Goal: Task Accomplishment & Management: Manage account settings

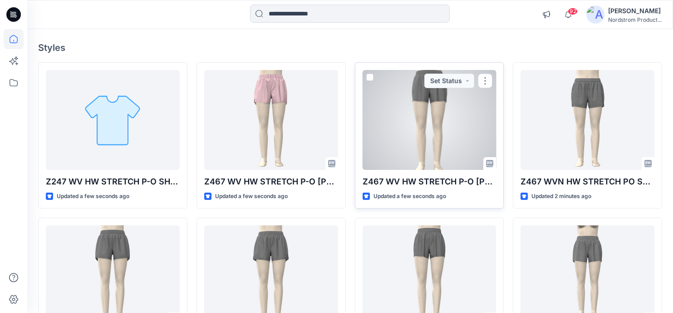
scroll to position [41, 0]
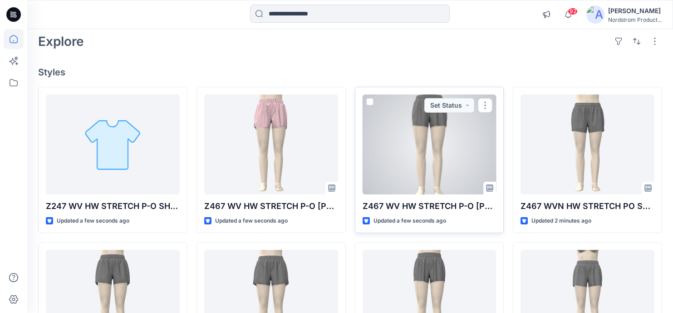
click at [451, 146] on div at bounding box center [430, 144] width 134 height 100
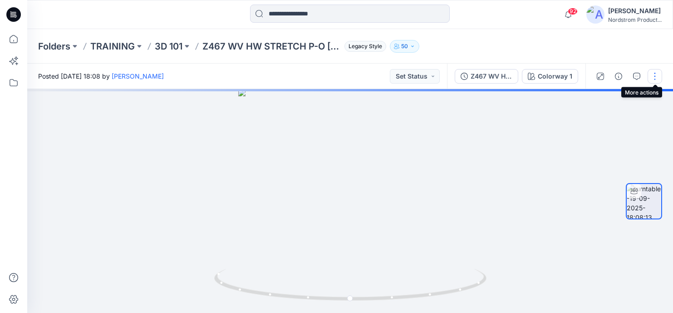
click at [656, 80] on button "button" at bounding box center [655, 76] width 15 height 15
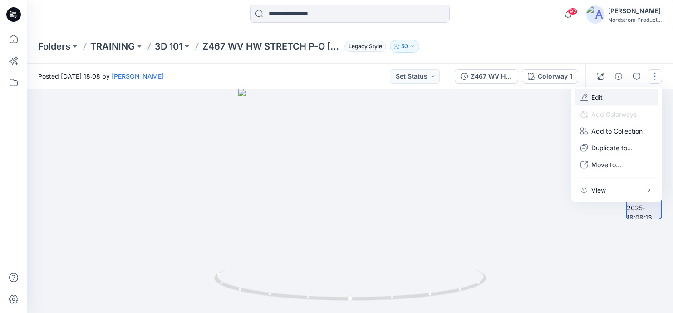
click at [603, 94] on button "Edit" at bounding box center [617, 97] width 84 height 17
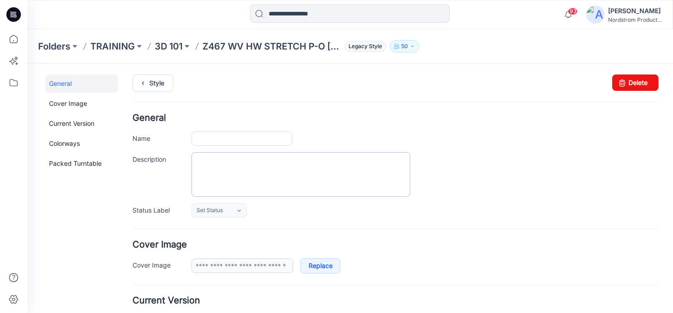
type input "**********"
click at [202, 163] on textarea "Description" at bounding box center [301, 174] width 219 height 44
paste textarea "**********"
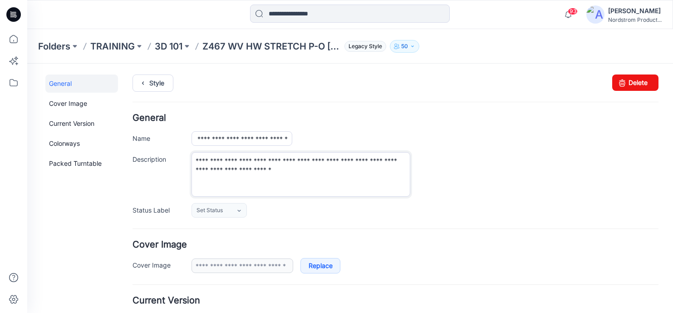
type textarea "**********"
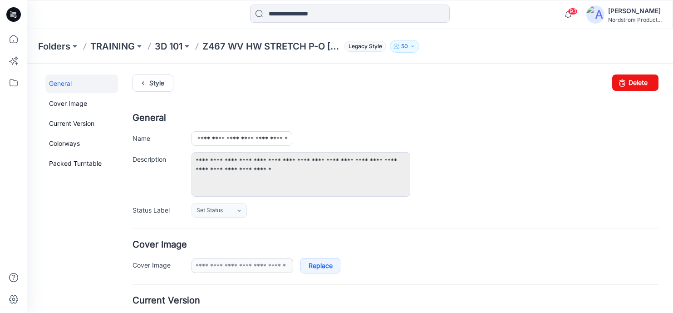
click at [302, 84] on ul "Style" at bounding box center [396, 82] width 526 height 16
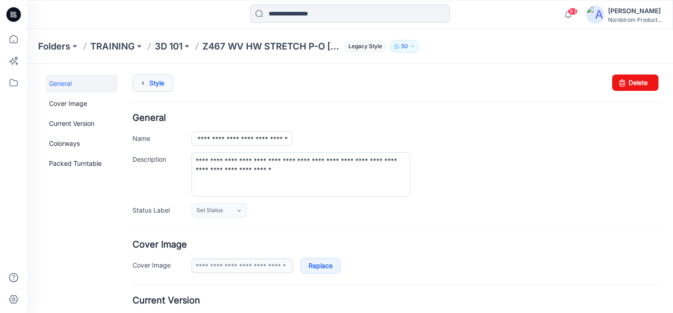
click at [158, 83] on link "Style" at bounding box center [153, 82] width 41 height 17
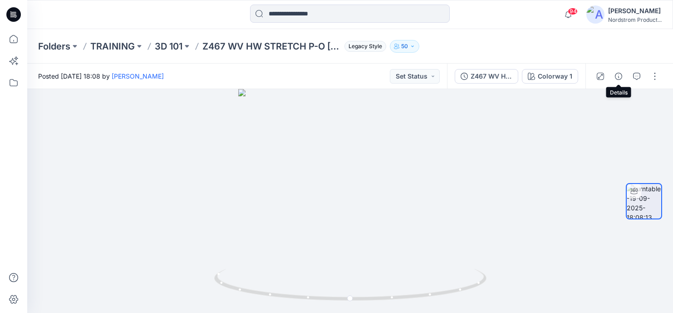
click at [621, 75] on icon "button" at bounding box center [618, 76] width 7 height 7
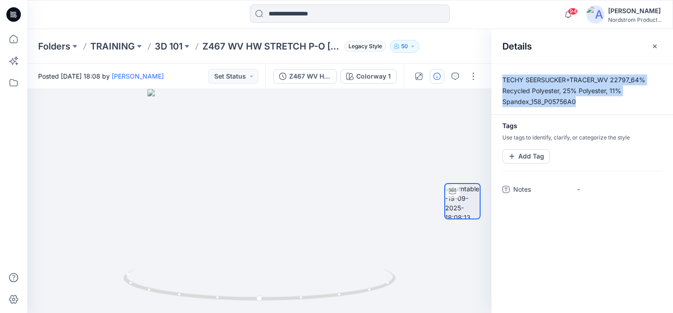
drag, startPoint x: 579, startPoint y: 102, endPoint x: 610, endPoint y: 95, distance: 31.5
click at [503, 73] on div "TECHY SEERSUCKER+TRACER_WV 22797_64% Recycled Polyester, 25% Polyester, 11% Spa…" at bounding box center [583, 188] width 182 height 249
click at [641, 102] on p "TECHY SEERSUCKER+TRACER_WV 22797_64% Recycled Polyester, 25% Polyester, 11% Spa…" at bounding box center [583, 90] width 182 height 33
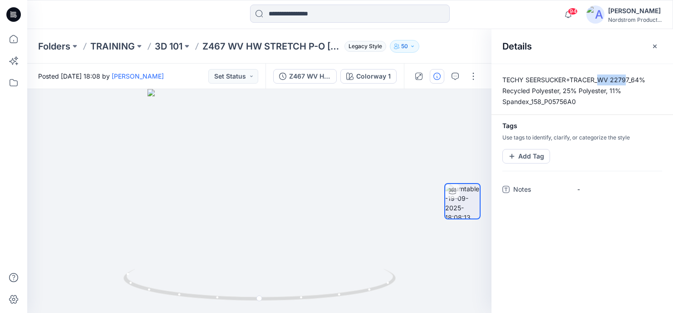
drag, startPoint x: 607, startPoint y: 75, endPoint x: 626, endPoint y: 76, distance: 19.1
click at [627, 75] on p "TECHY SEERSUCKER+TRACER_WV 22797_64% Recycled Polyester, 25% Polyester, 11% Spa…" at bounding box center [583, 90] width 182 height 33
click at [405, 122] on div at bounding box center [259, 201] width 464 height 224
drag, startPoint x: 656, startPoint y: 41, endPoint x: 550, endPoint y: 99, distance: 120.7
click at [656, 41] on button "button" at bounding box center [655, 46] width 15 height 15
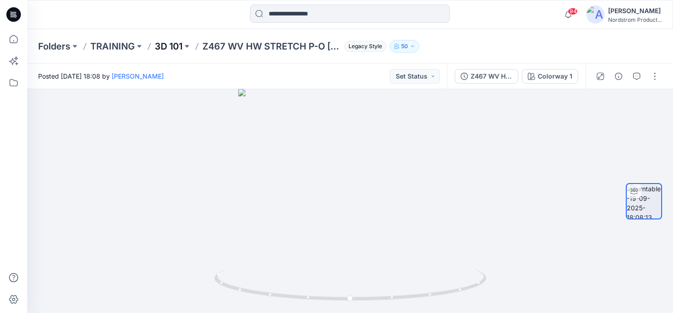
click at [181, 42] on p "3D 101" at bounding box center [169, 46] width 28 height 13
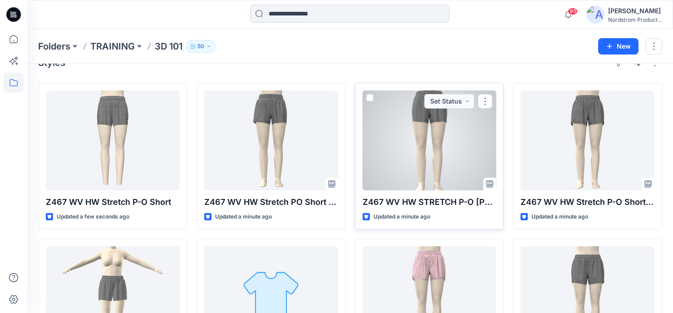
scroll to position [21, 0]
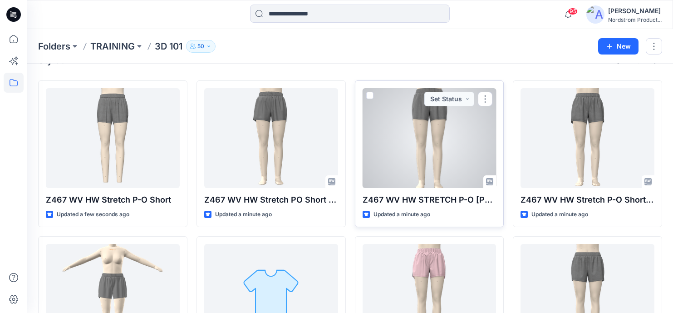
click at [440, 137] on div at bounding box center [430, 138] width 134 height 100
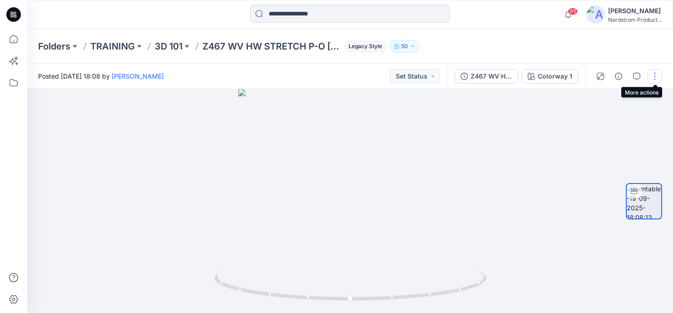
click at [656, 78] on button "button" at bounding box center [655, 76] width 15 height 15
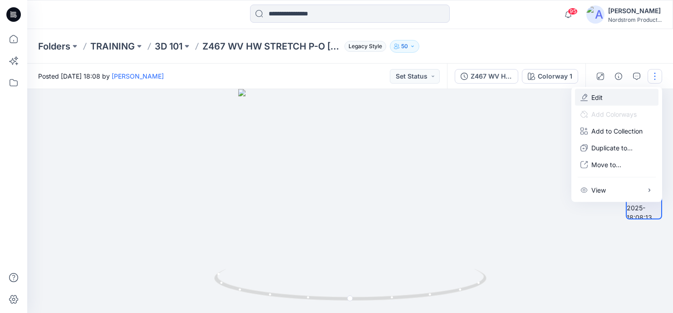
click at [599, 98] on p "Edit" at bounding box center [596, 98] width 11 height 10
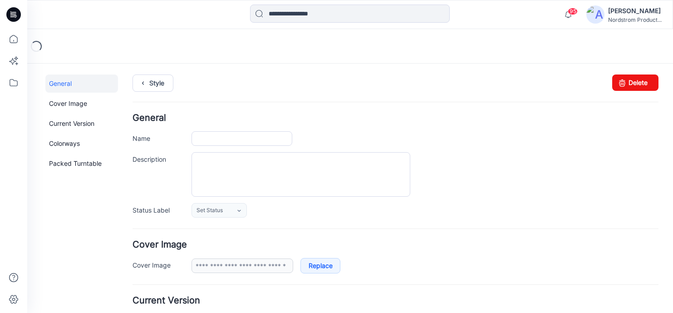
type input "**********"
type textarea "**********"
type input "**********"
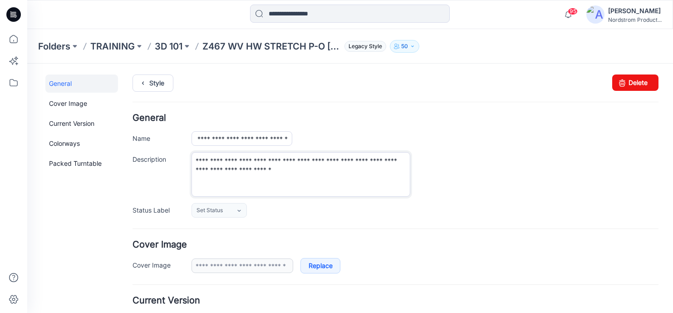
drag, startPoint x: 345, startPoint y: 173, endPoint x: 149, endPoint y: 153, distance: 197.5
click at [149, 153] on div "**********" at bounding box center [396, 174] width 526 height 44
click at [510, 144] on div "**********" at bounding box center [425, 138] width 467 height 15
drag, startPoint x: 345, startPoint y: 168, endPoint x: 197, endPoint y: 164, distance: 149.0
click at [197, 164] on textarea "**********" at bounding box center [301, 174] width 219 height 44
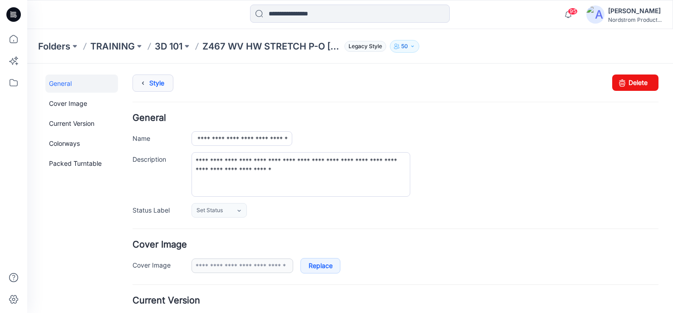
click at [162, 80] on link "Style" at bounding box center [153, 82] width 41 height 17
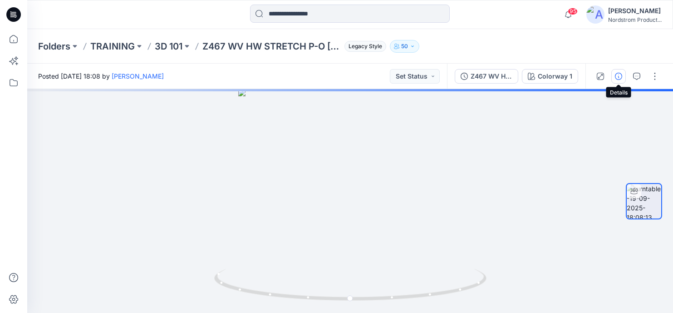
click at [622, 76] on button "button" at bounding box center [618, 76] width 15 height 15
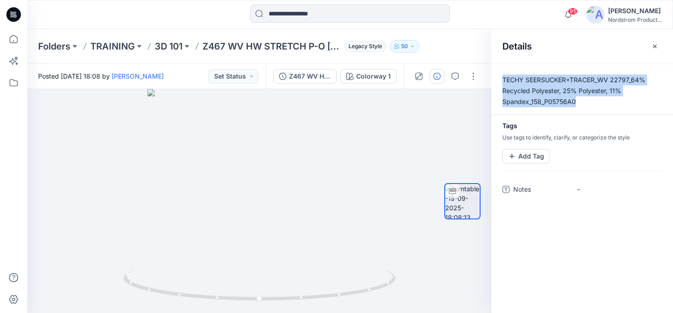
drag, startPoint x: 581, startPoint y: 101, endPoint x: 616, endPoint y: 96, distance: 35.3
click at [503, 75] on p "TECHY SEERSUCKER+TRACER_WV 22797_64% Recycled Polyester, 25% Polyester, 11% Spa…" at bounding box center [583, 90] width 182 height 33
click at [618, 96] on p "TECHY SEERSUCKER+TRACER_WV 22797_64% Recycled Polyester, 25% Polyester, 11% Spa…" at bounding box center [583, 90] width 182 height 33
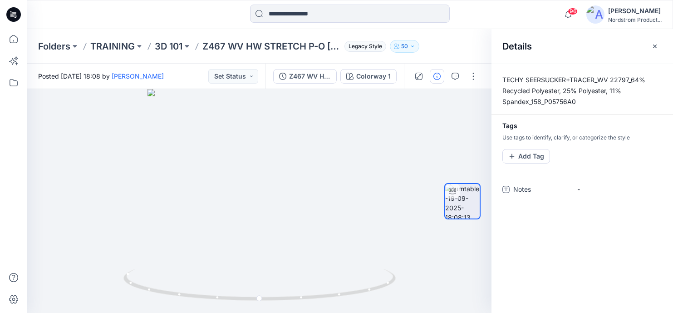
click at [654, 42] on button "button" at bounding box center [655, 46] width 15 height 15
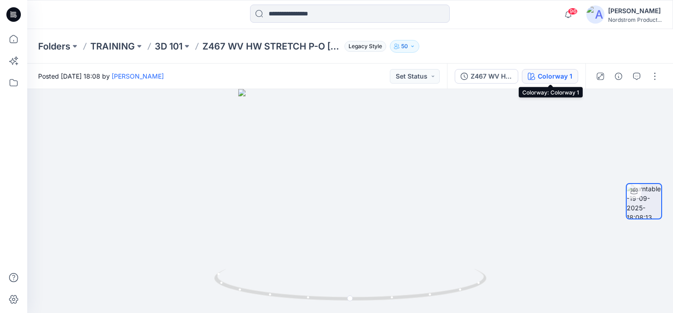
click at [558, 76] on div "Colorway 1" at bounding box center [555, 76] width 35 height 10
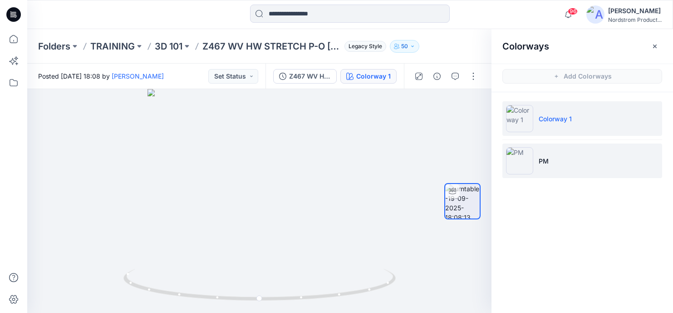
click at [568, 156] on li "PM" at bounding box center [583, 160] width 160 height 35
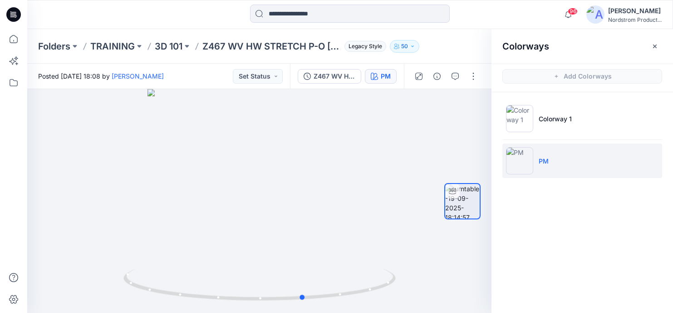
drag, startPoint x: 274, startPoint y: 138, endPoint x: 420, endPoint y: 84, distance: 155.7
click at [319, 137] on div at bounding box center [259, 201] width 464 height 224
click at [657, 41] on button "button" at bounding box center [655, 46] width 15 height 15
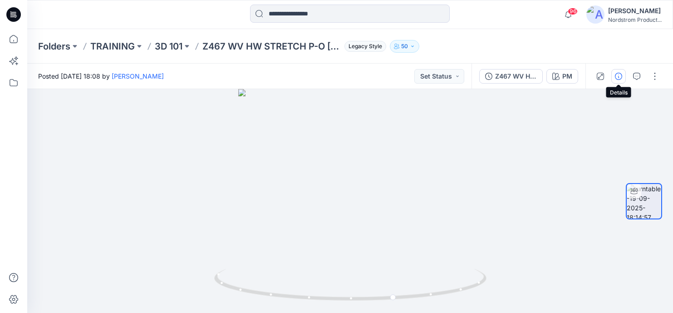
click at [622, 76] on icon "button" at bounding box center [618, 76] width 7 height 7
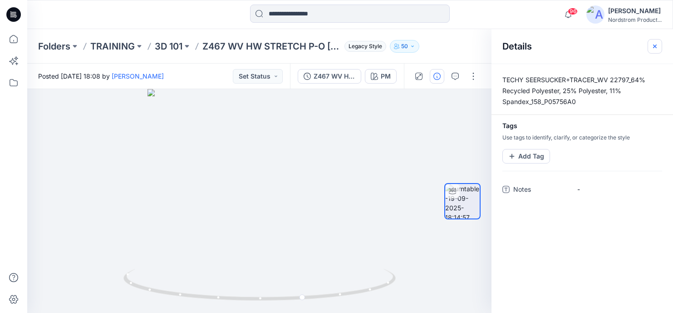
click at [656, 44] on icon "button" at bounding box center [655, 46] width 4 height 4
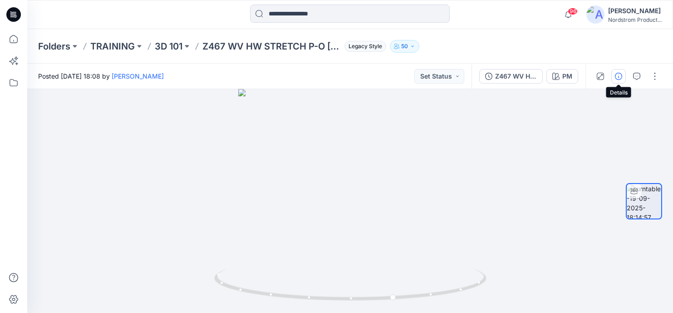
click at [620, 77] on icon "button" at bounding box center [618, 76] width 7 height 7
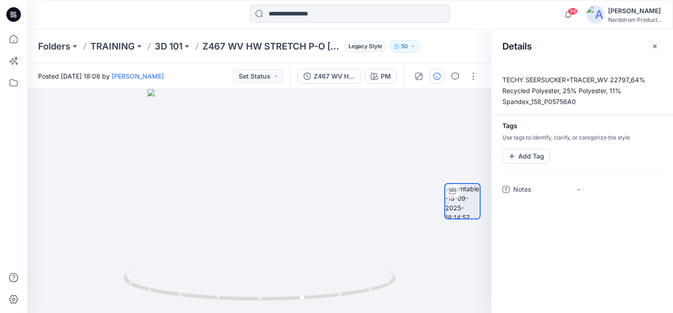
click at [655, 40] on button "button" at bounding box center [655, 46] width 15 height 15
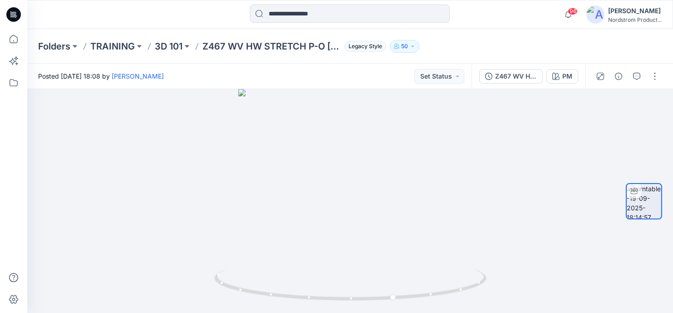
click at [493, 44] on div "Folders TRAINING 3D 101 Z467 WV HW STRETCH P-O [PERSON_NAME] Legacy Style 50" at bounding box center [314, 46] width 553 height 13
click at [617, 71] on button "button" at bounding box center [618, 76] width 15 height 15
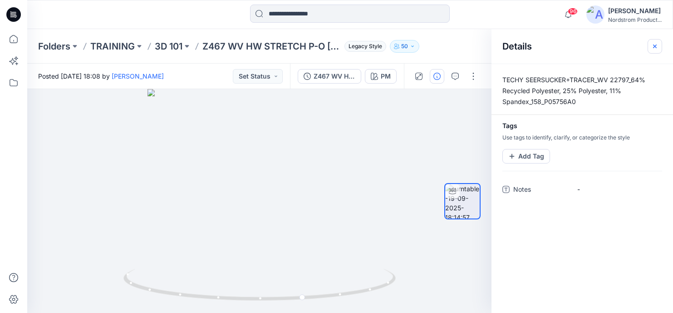
click at [653, 45] on icon "button" at bounding box center [654, 46] width 7 height 7
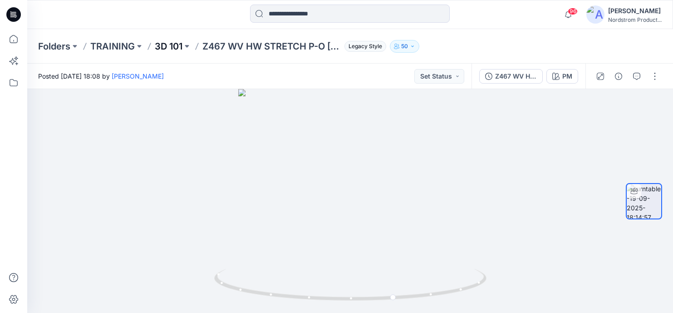
click at [171, 41] on p "3D 101" at bounding box center [169, 46] width 28 height 13
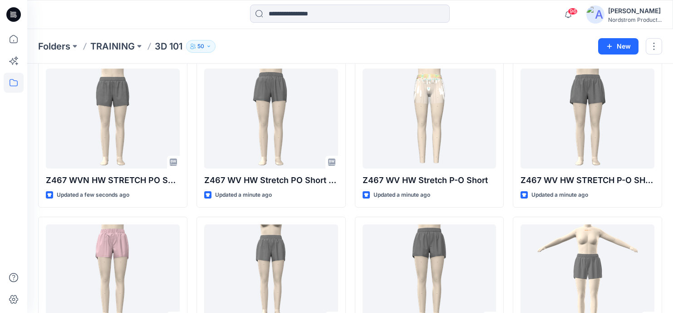
scroll to position [39, 0]
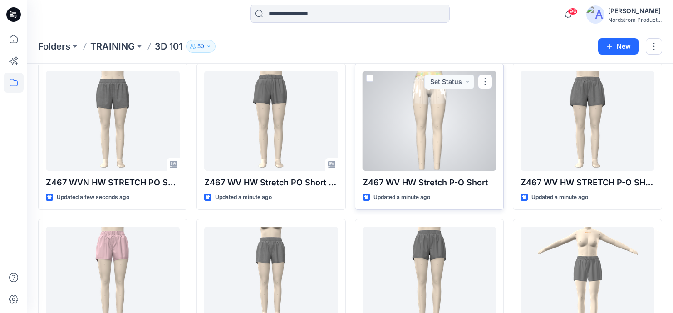
click at [429, 121] on div at bounding box center [430, 121] width 134 height 100
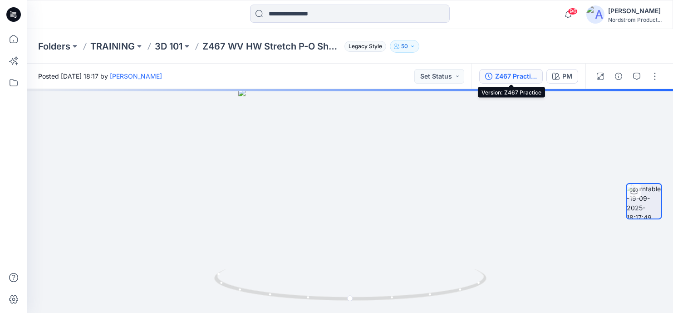
click at [516, 74] on div "Z467 Practice" at bounding box center [516, 76] width 42 height 10
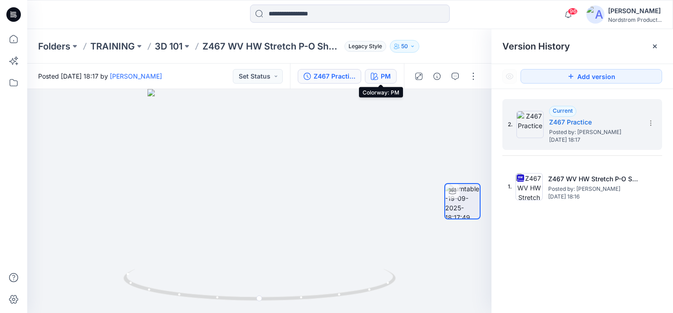
click at [381, 71] on div "PM" at bounding box center [386, 76] width 10 height 10
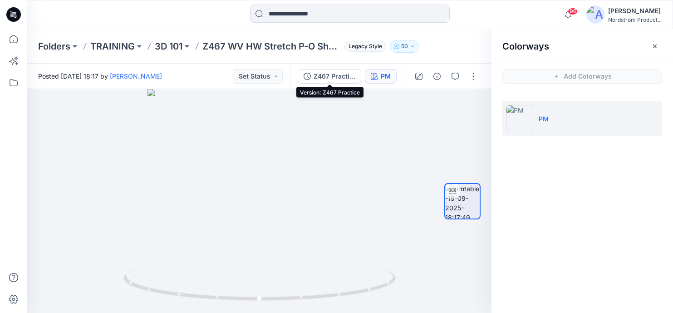
drag, startPoint x: 341, startPoint y: 76, endPoint x: 655, endPoint y: 35, distance: 315.9
click at [341, 76] on div "Z467 Practice" at bounding box center [335, 76] width 42 height 10
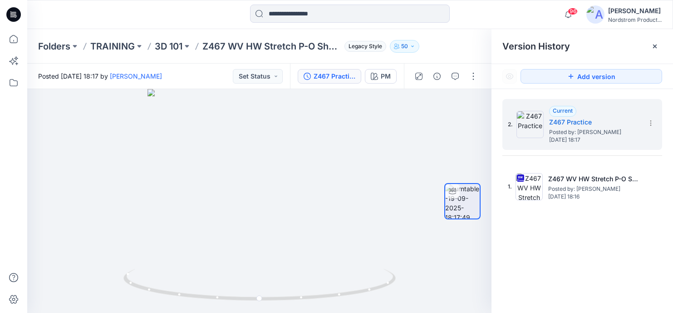
click at [652, 45] on icon at bounding box center [654, 46] width 7 height 7
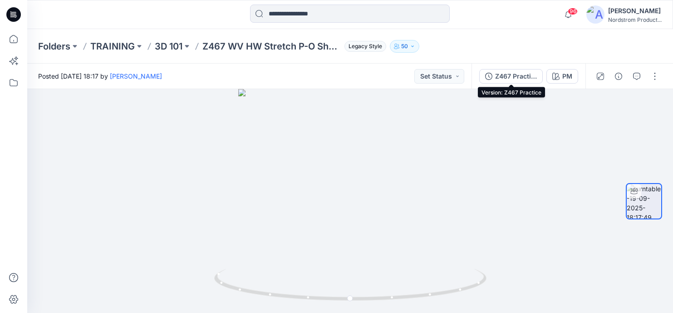
click at [514, 73] on div "Z467 Practice" at bounding box center [516, 76] width 42 height 10
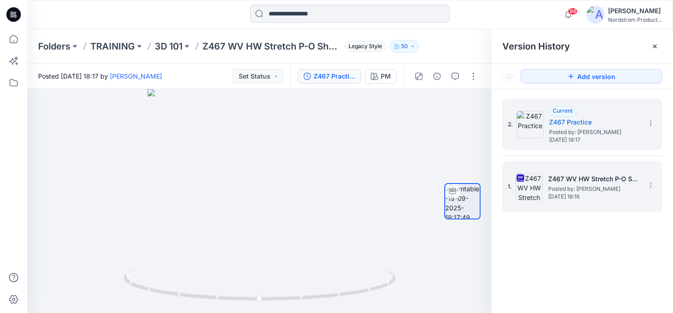
click at [562, 190] on span "Posted by: [PERSON_NAME]" at bounding box center [593, 188] width 91 height 9
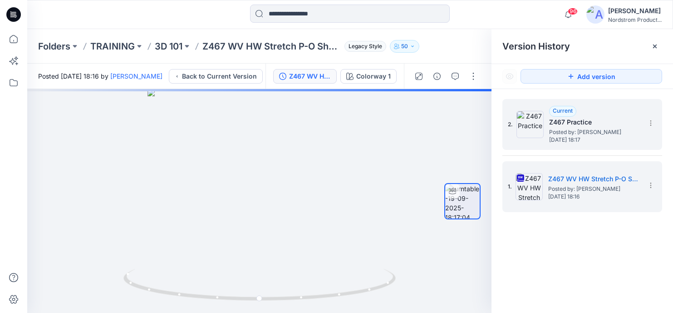
click at [571, 135] on span "Posted by: [PERSON_NAME]" at bounding box center [594, 132] width 91 height 9
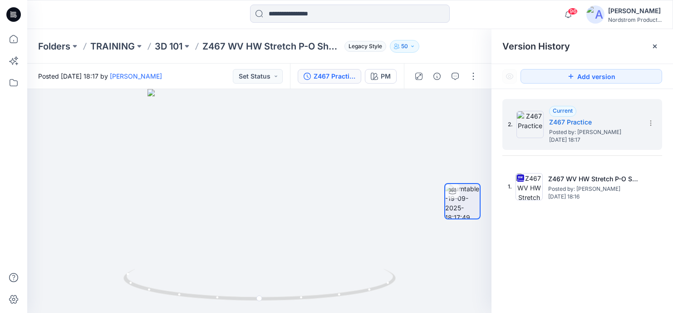
click at [655, 42] on div at bounding box center [655, 46] width 15 height 15
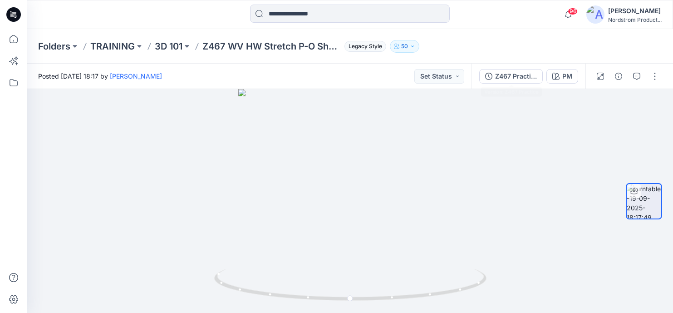
click at [509, 75] on div "Z467 Practice" at bounding box center [516, 76] width 42 height 10
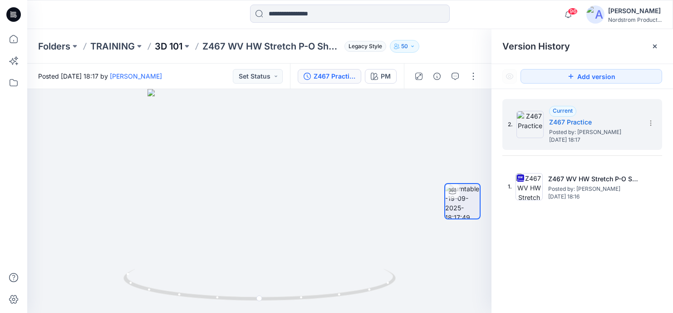
click at [167, 41] on p "3D 101" at bounding box center [169, 46] width 28 height 13
